Goal: Task Accomplishment & Management: Use online tool/utility

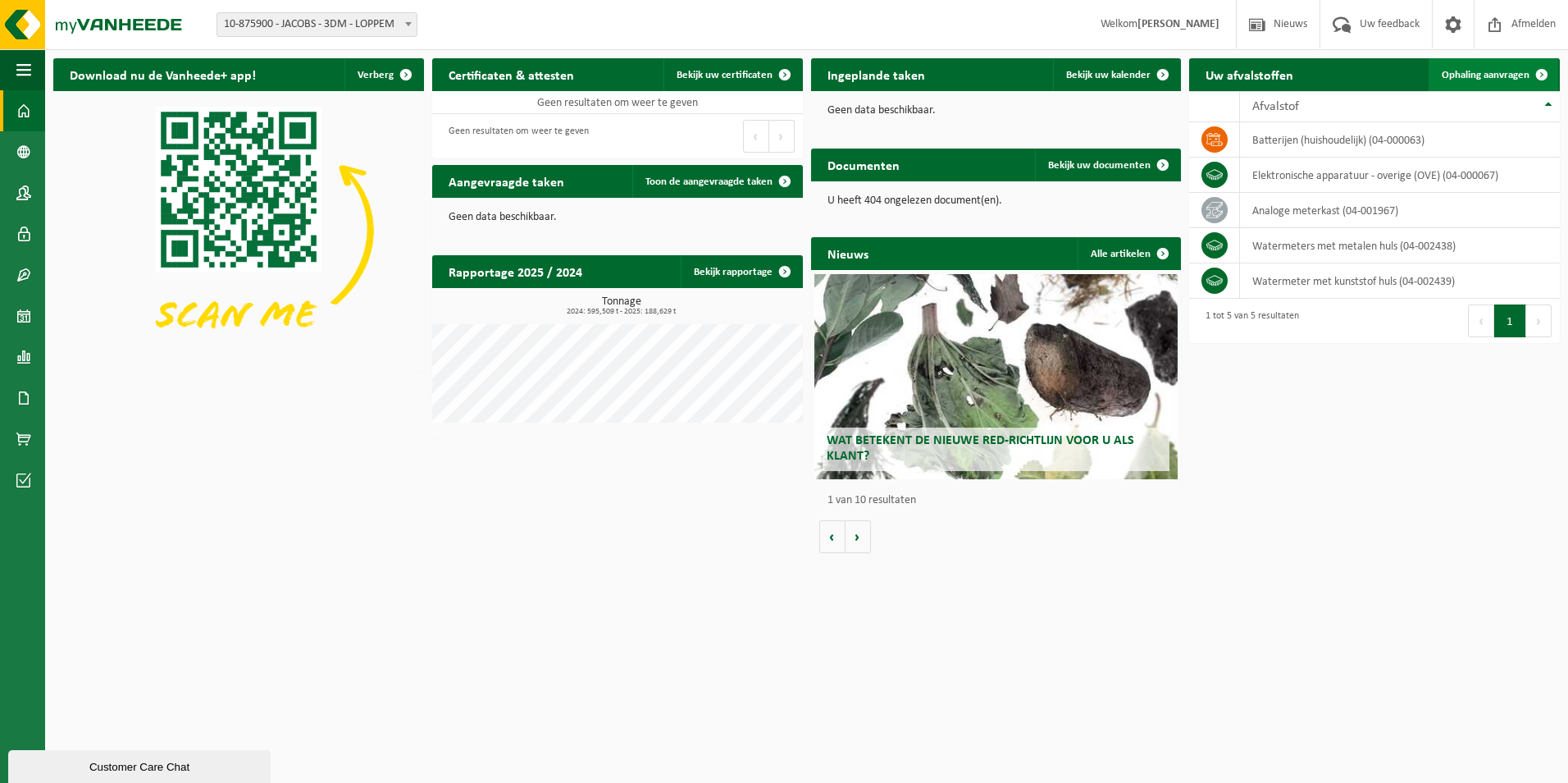
click at [1482, 71] on span "Ophaling aanvragen" at bounding box center [1485, 74] width 88 height 11
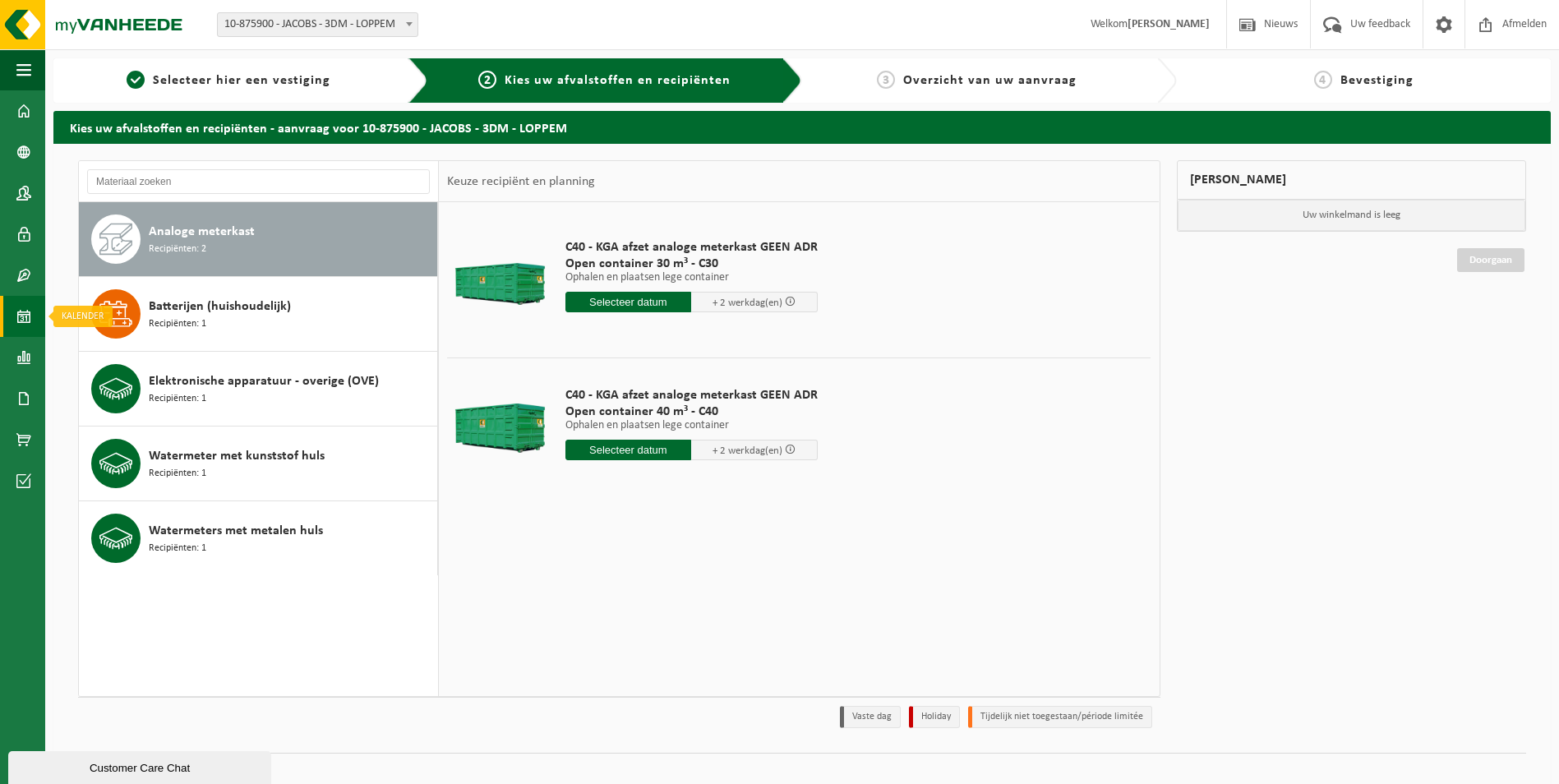
click at [22, 317] on span at bounding box center [24, 316] width 15 height 41
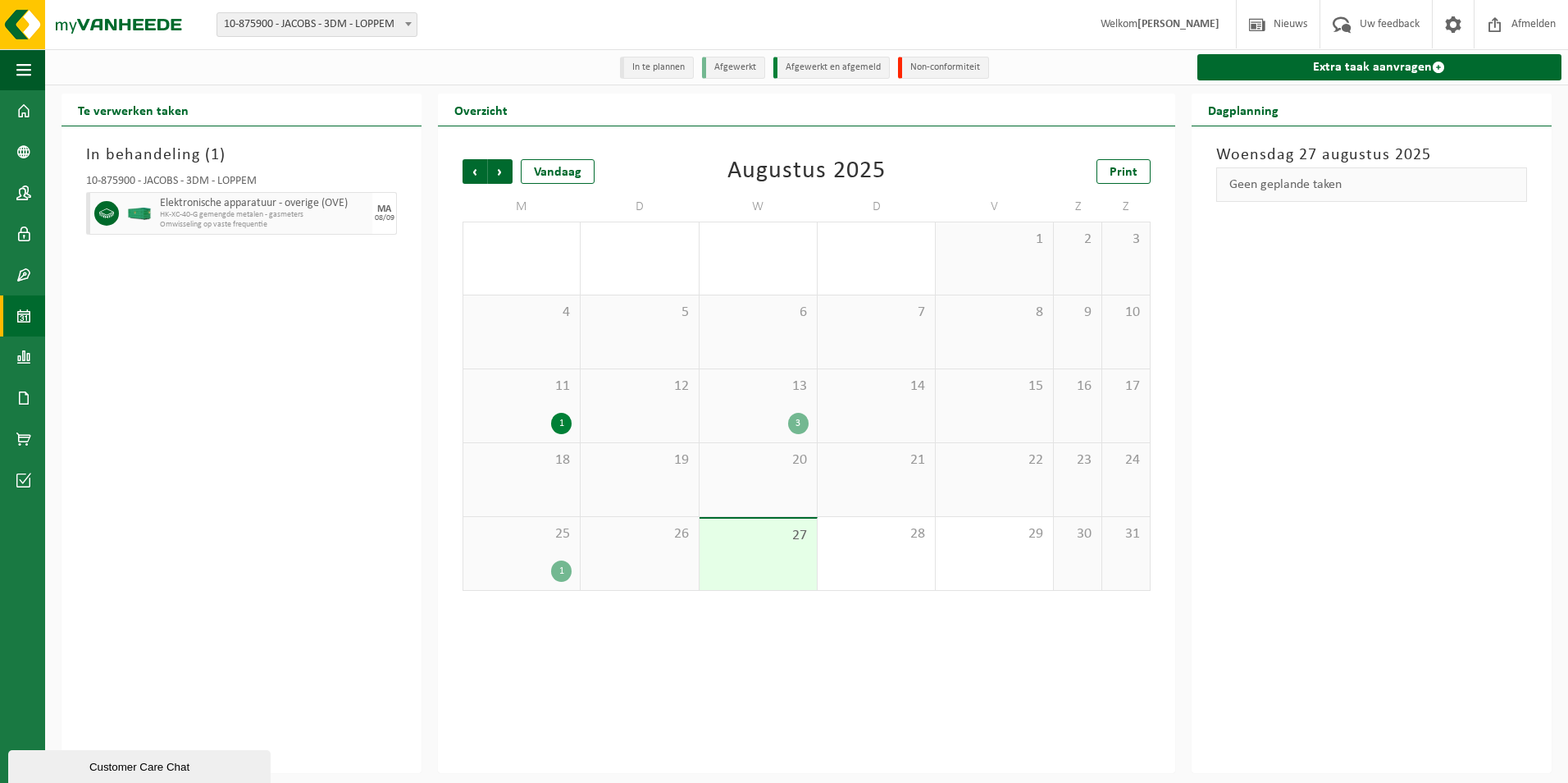
click at [562, 573] on div "1" at bounding box center [561, 571] width 21 height 22
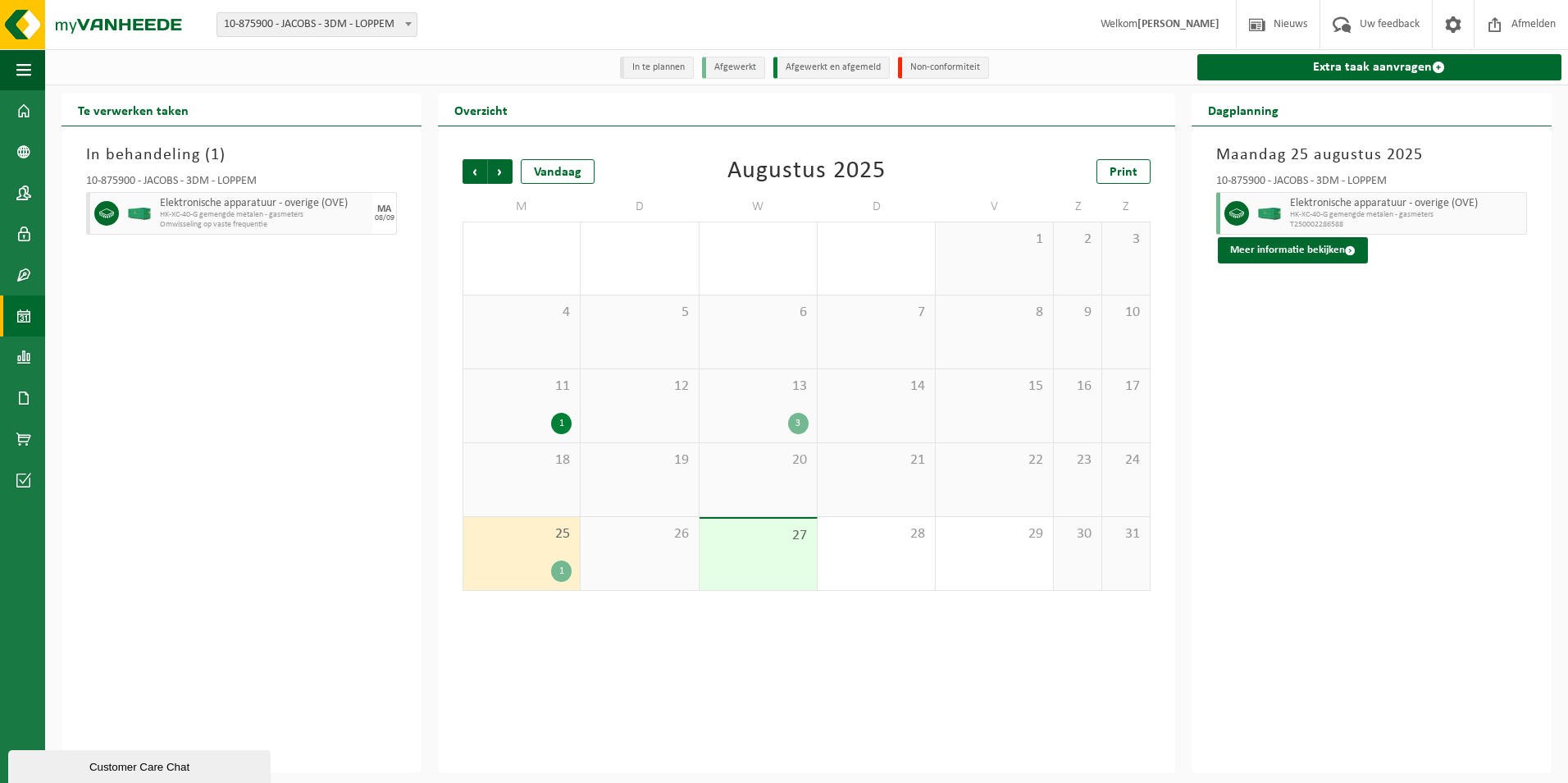
click at [798, 427] on div "3" at bounding box center [799, 423] width 21 height 22
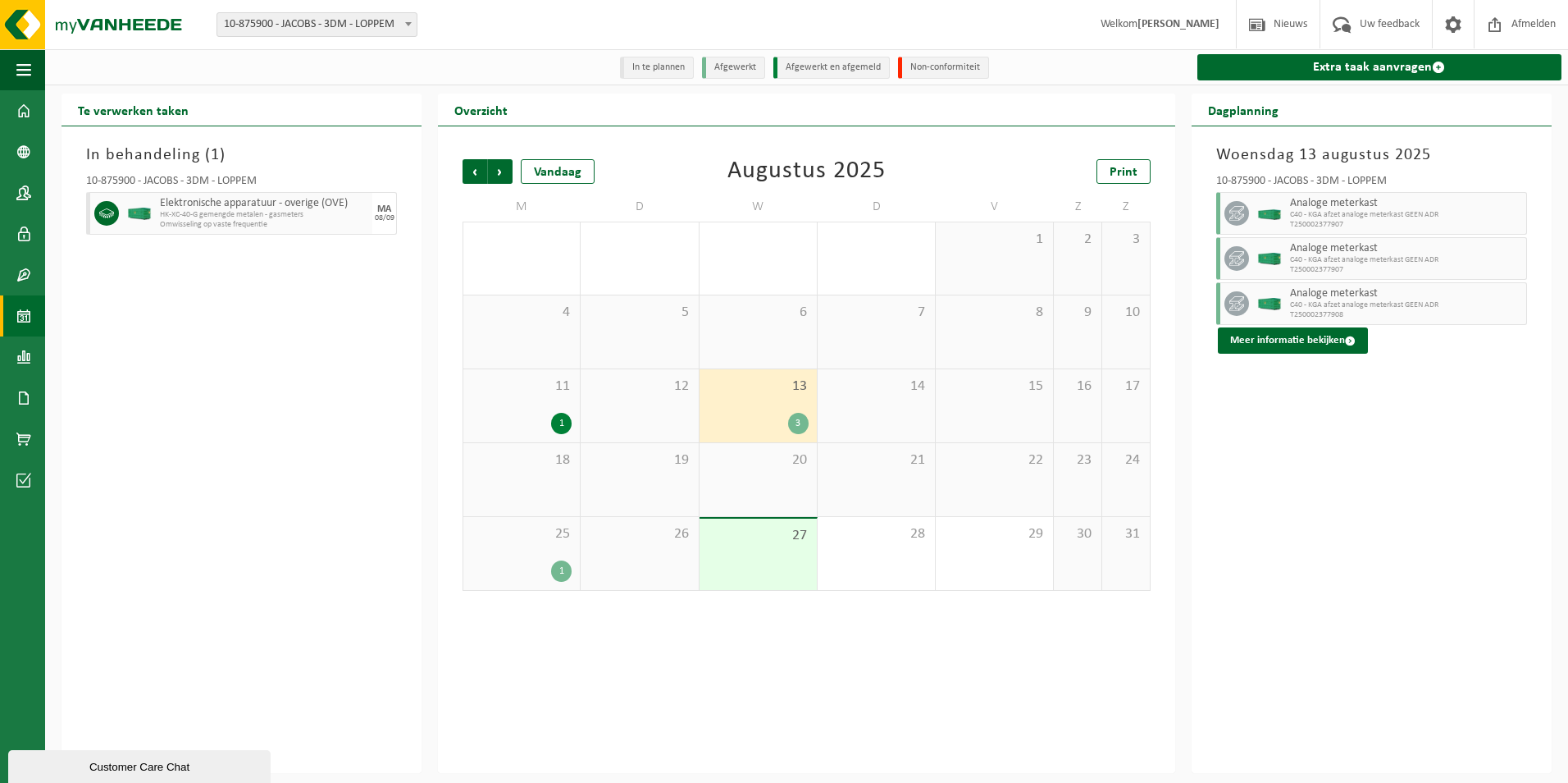
click at [564, 421] on div "1" at bounding box center [561, 423] width 21 height 22
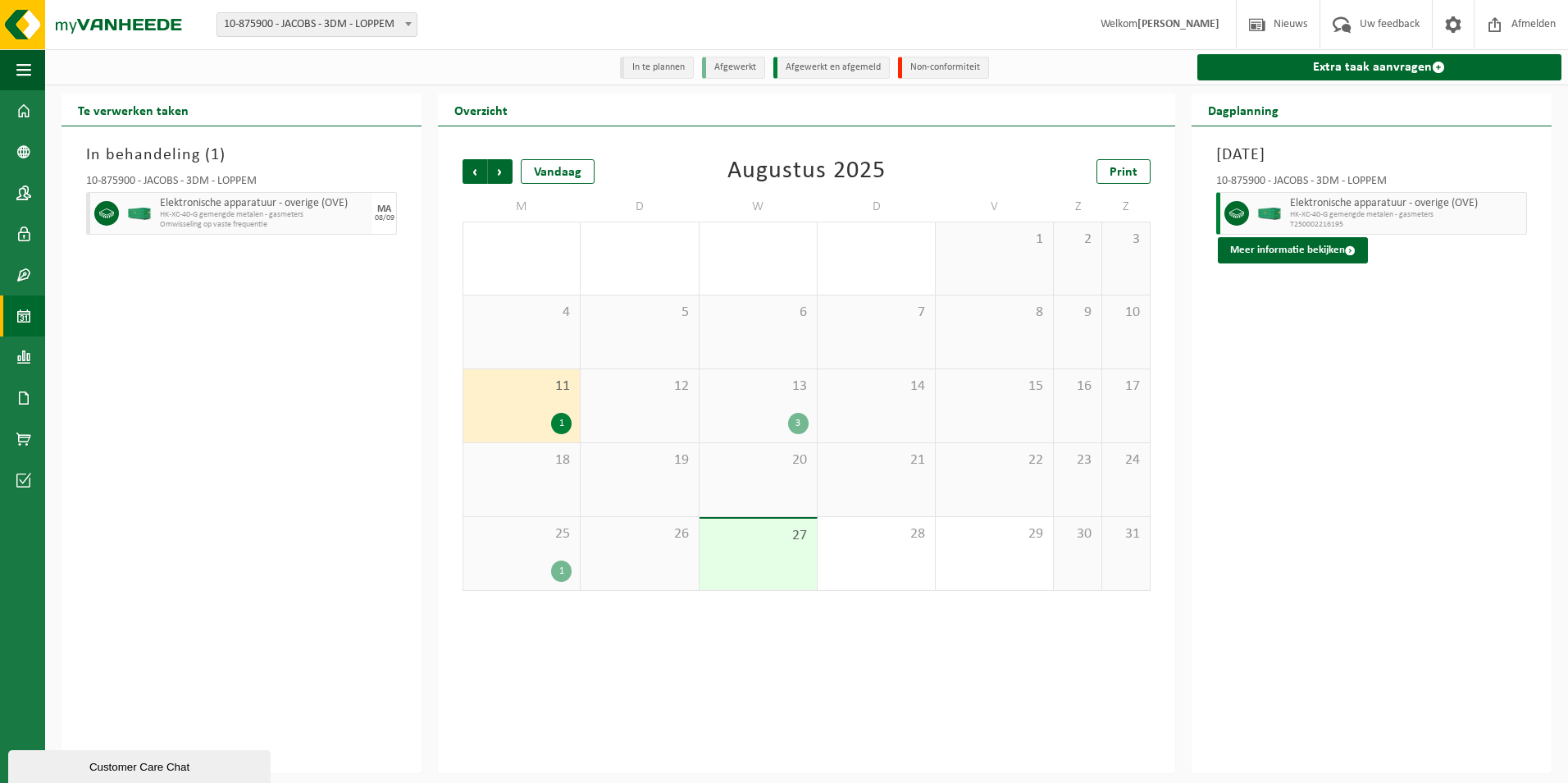
click at [793, 418] on div "3" at bounding box center [799, 423] width 21 height 22
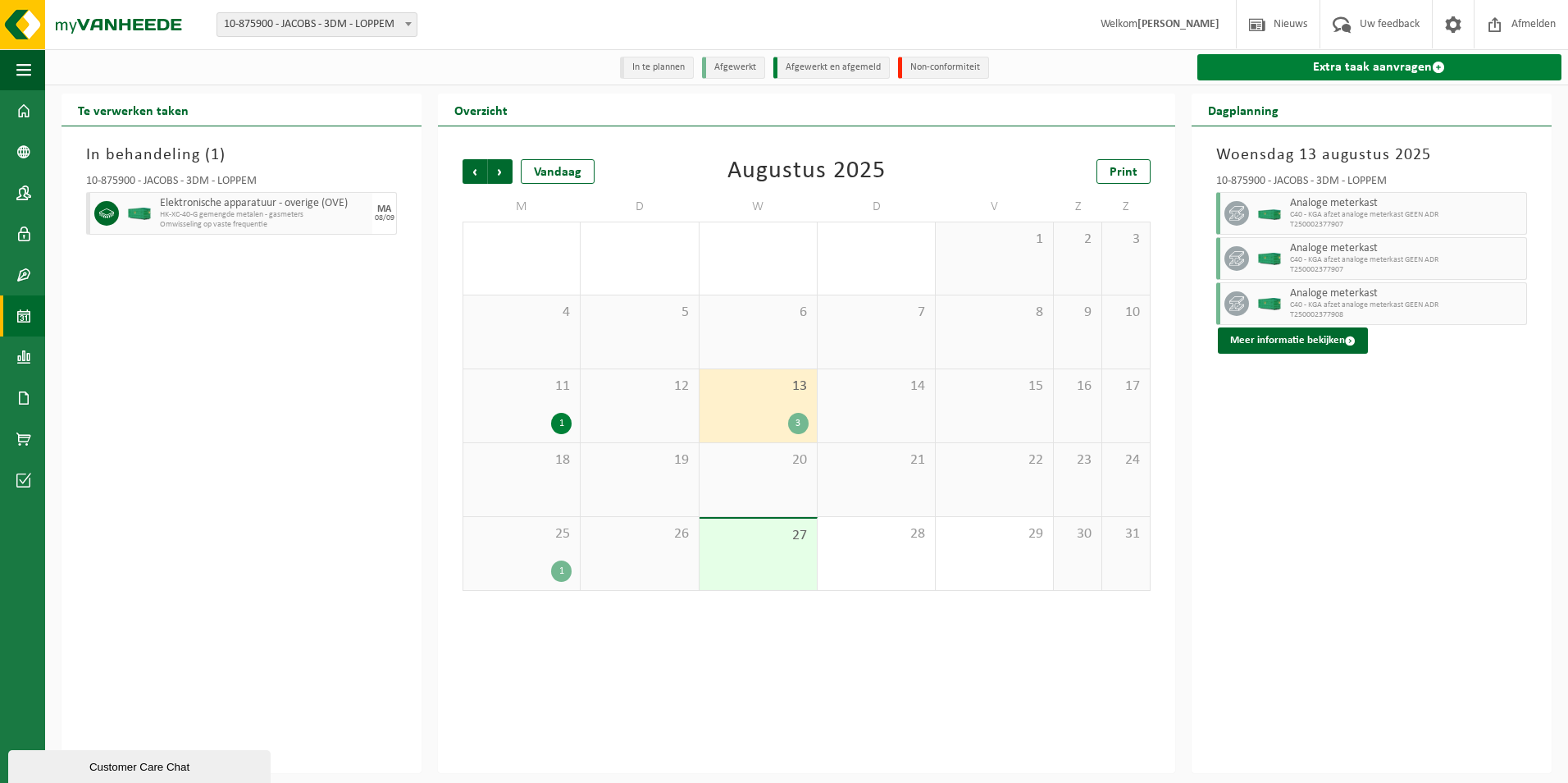
click at [1379, 64] on link "Extra taak aanvragen" at bounding box center [1380, 67] width 365 height 26
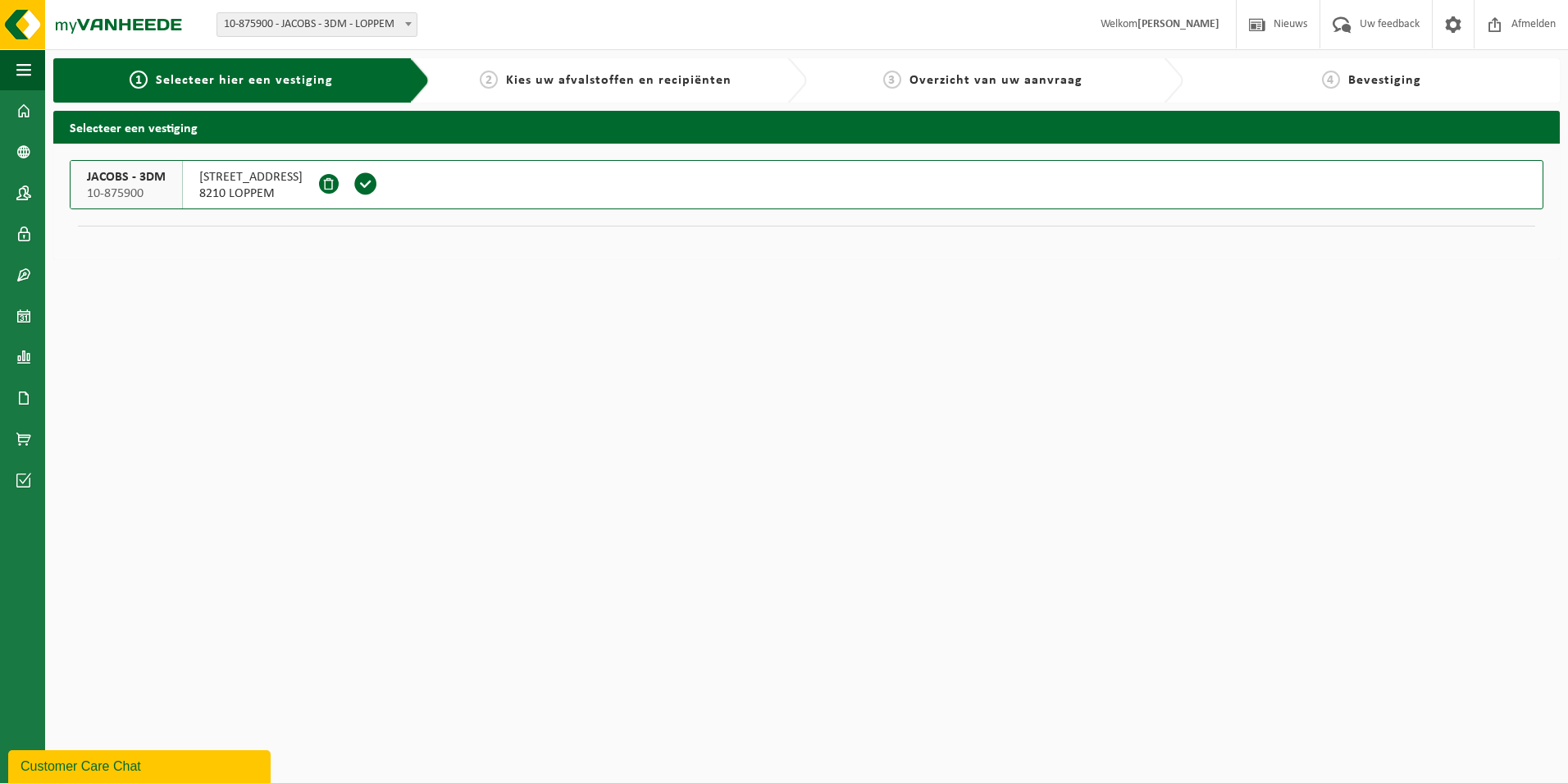
click at [250, 175] on span "AUTOBAAN 20" at bounding box center [251, 177] width 104 height 17
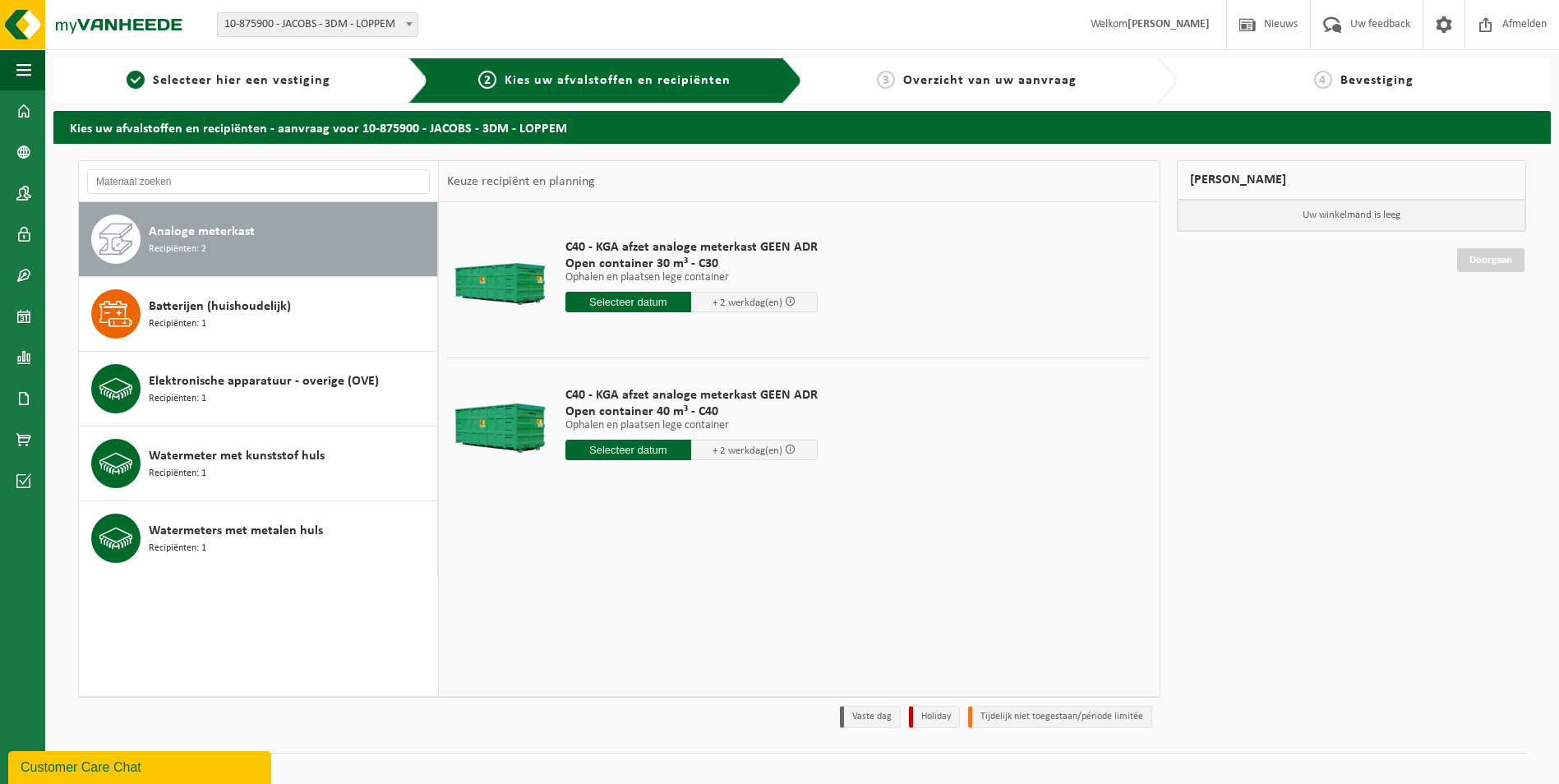
click at [632, 448] on input "text" at bounding box center [628, 450] width 126 height 21
click at [665, 650] on div "28" at bounding box center [667, 647] width 28 height 26
type input "Van 2025-08-28"
type input "2025-08-28"
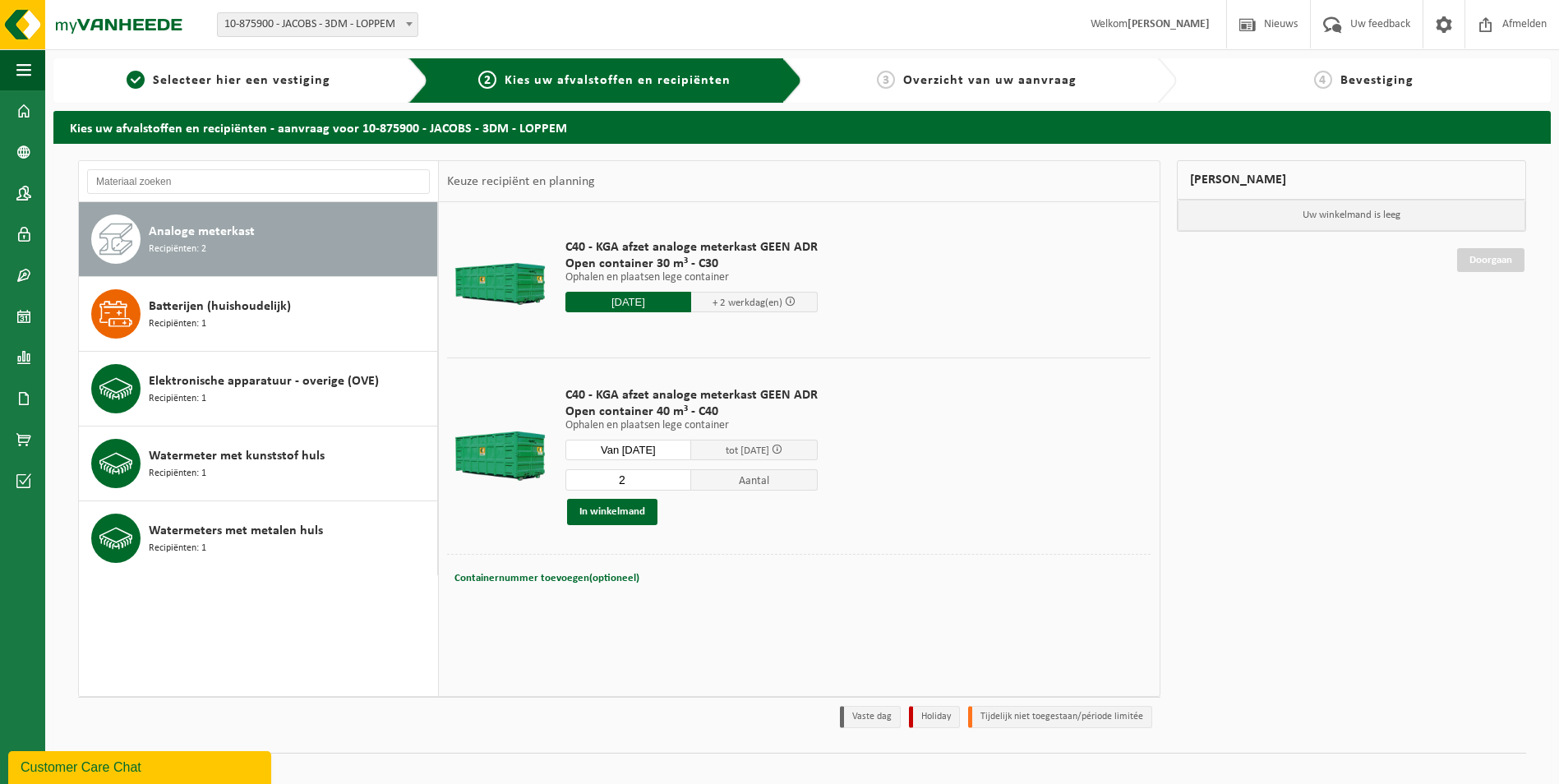
type input "2"
click at [676, 474] on input "2" at bounding box center [628, 480] width 126 height 22
click at [626, 509] on button "In winkelmand" at bounding box center [612, 511] width 90 height 26
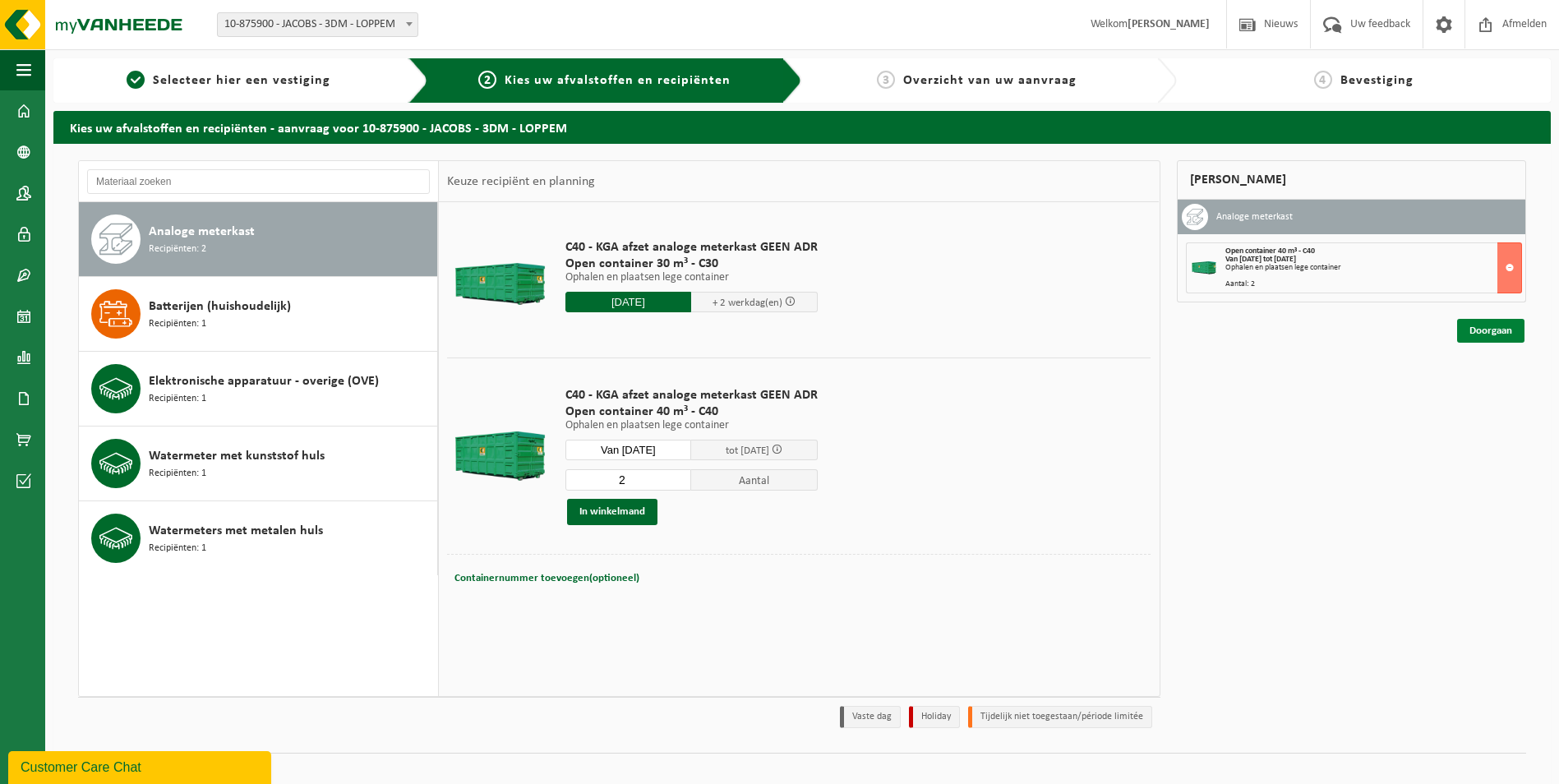
click at [1494, 332] on link "Doorgaan" at bounding box center [1490, 331] width 67 height 23
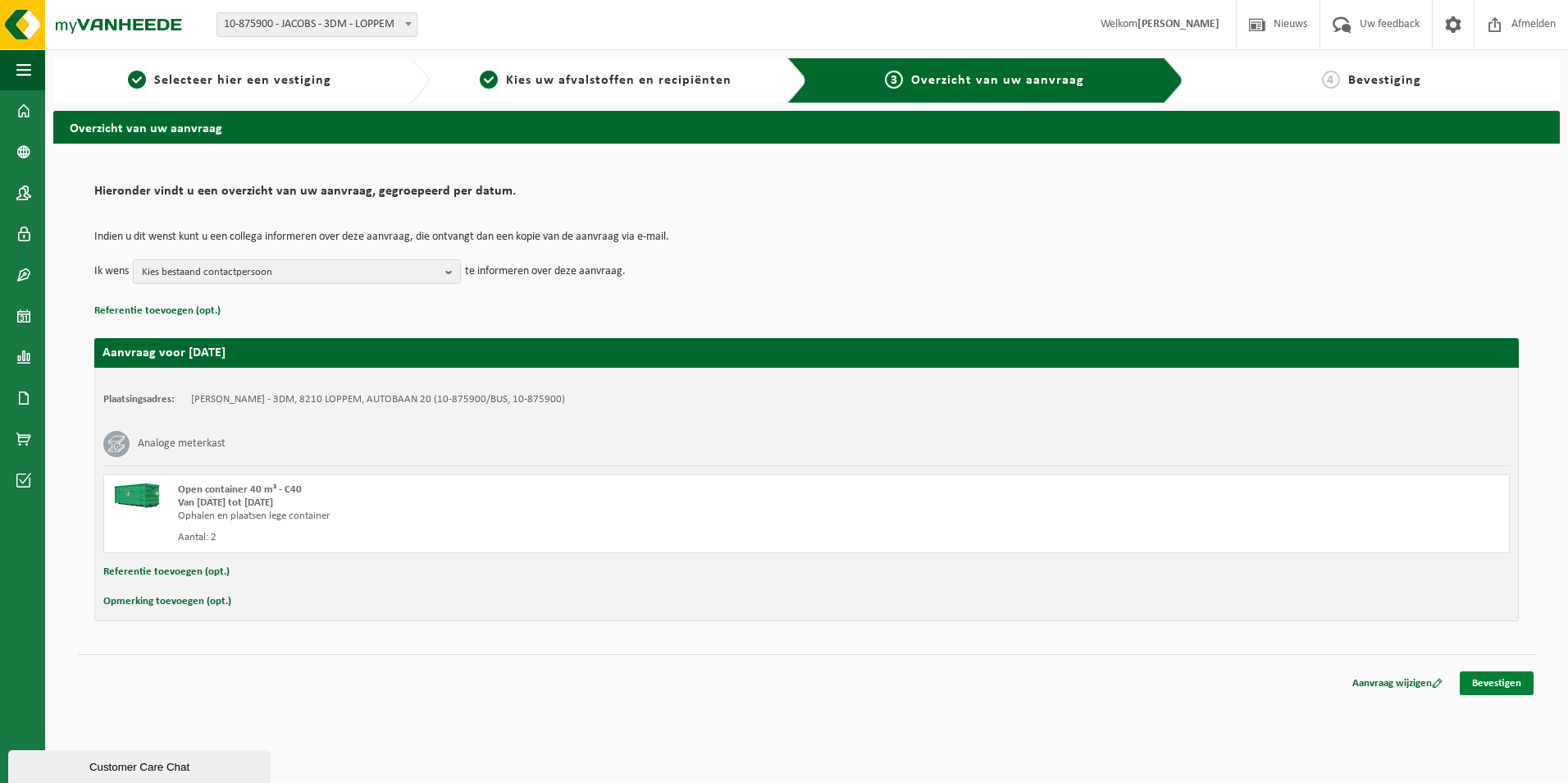
click at [1498, 686] on link "Bevestigen" at bounding box center [1497, 683] width 74 height 23
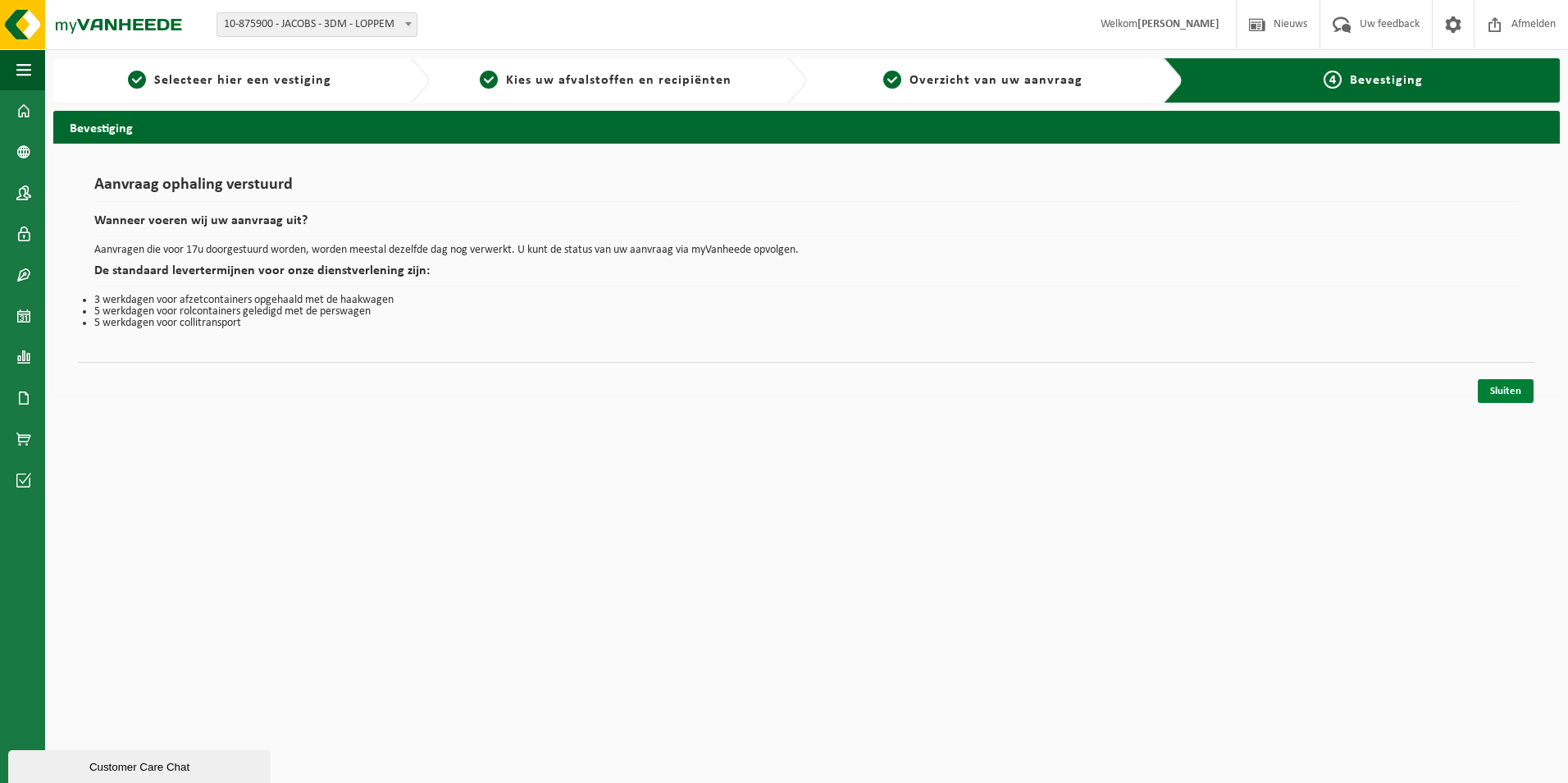
click at [1511, 387] on link "Sluiten" at bounding box center [1506, 391] width 56 height 23
